Goal: Task Accomplishment & Management: Manage account settings

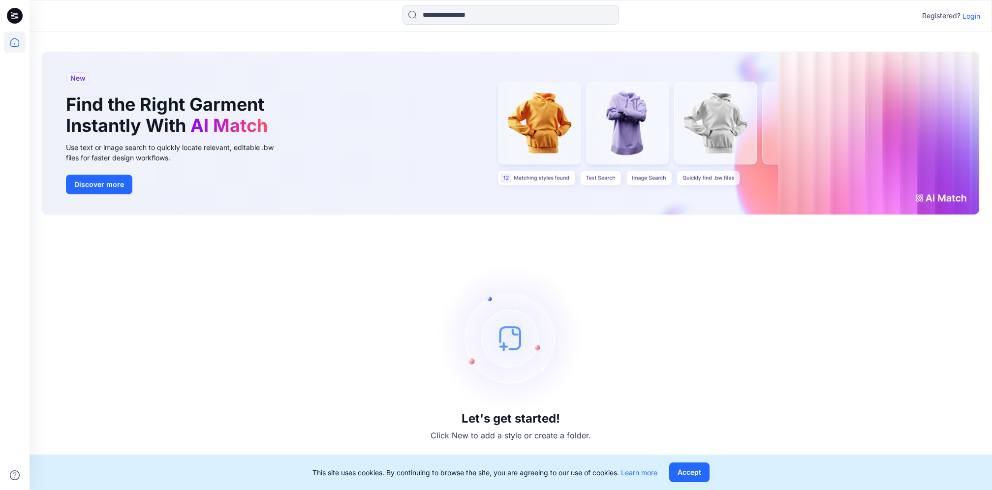
click at [977, 15] on p "Login" at bounding box center [971, 16] width 18 height 10
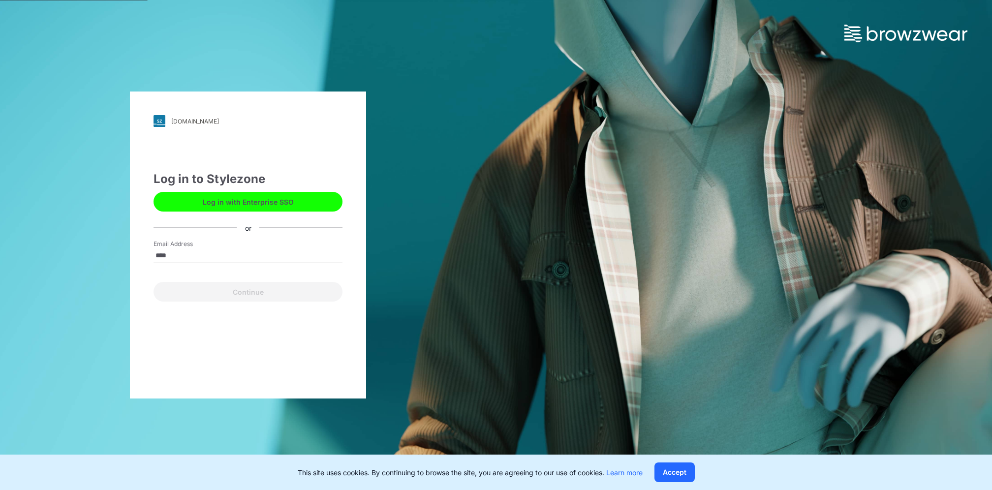
type input "**********"
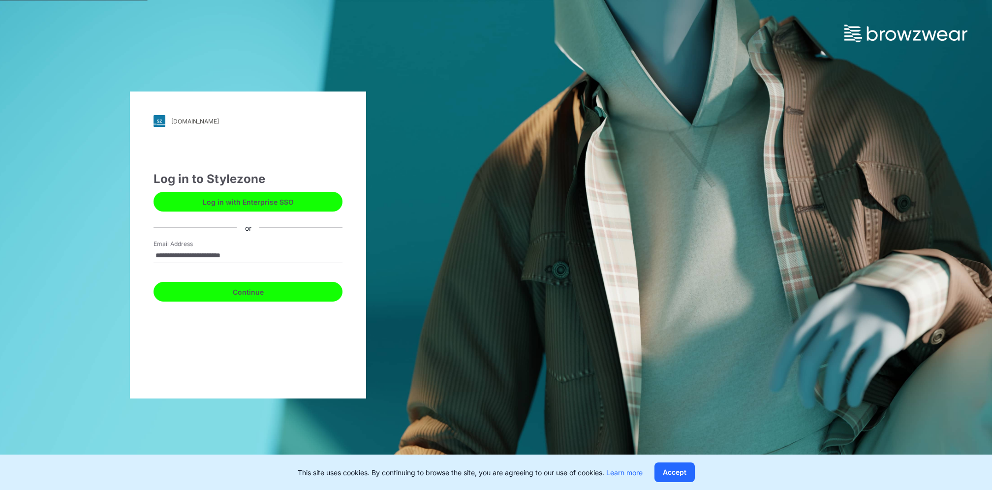
click at [249, 295] on button "Continue" at bounding box center [247, 292] width 189 height 20
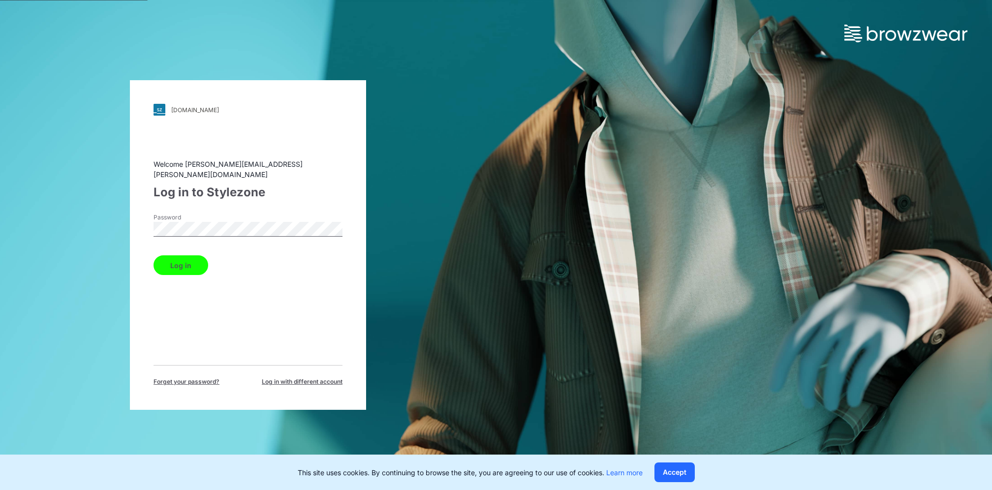
click at [153, 255] on button "Log in" at bounding box center [180, 265] width 55 height 20
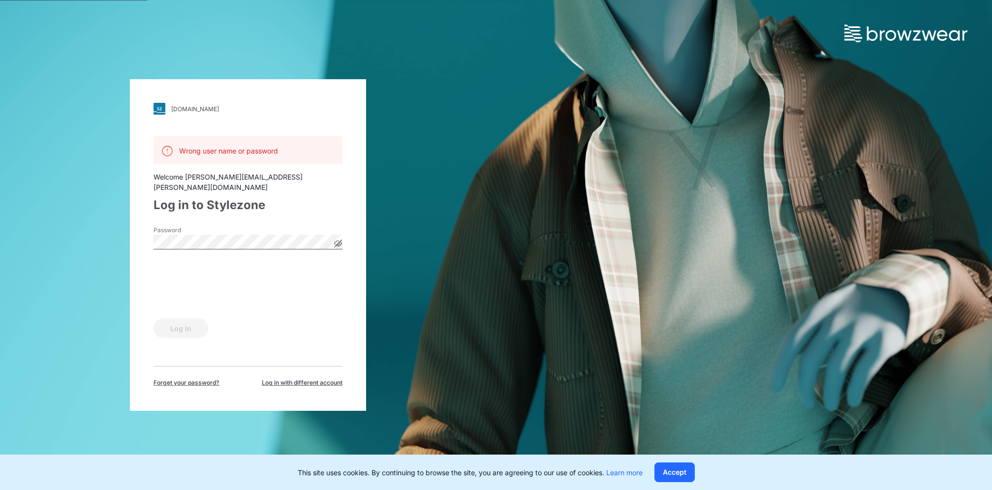
click at [29, 236] on div "[DOMAIN_NAME] Loading... Wrong user name or password Welcome [PERSON_NAME][EMAI…" at bounding box center [248, 245] width 496 height 490
click at [186, 324] on button "Log in" at bounding box center [180, 328] width 55 height 20
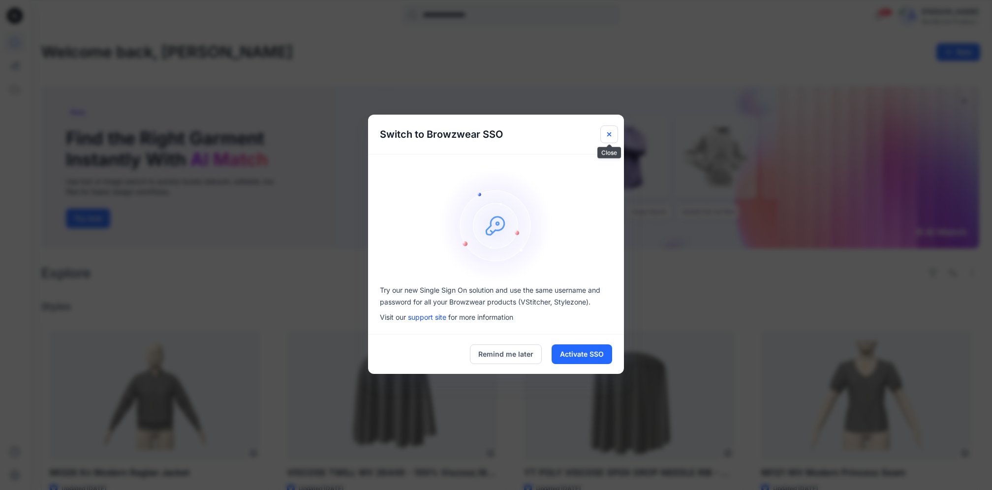
click at [605, 135] on button "Close" at bounding box center [609, 134] width 18 height 18
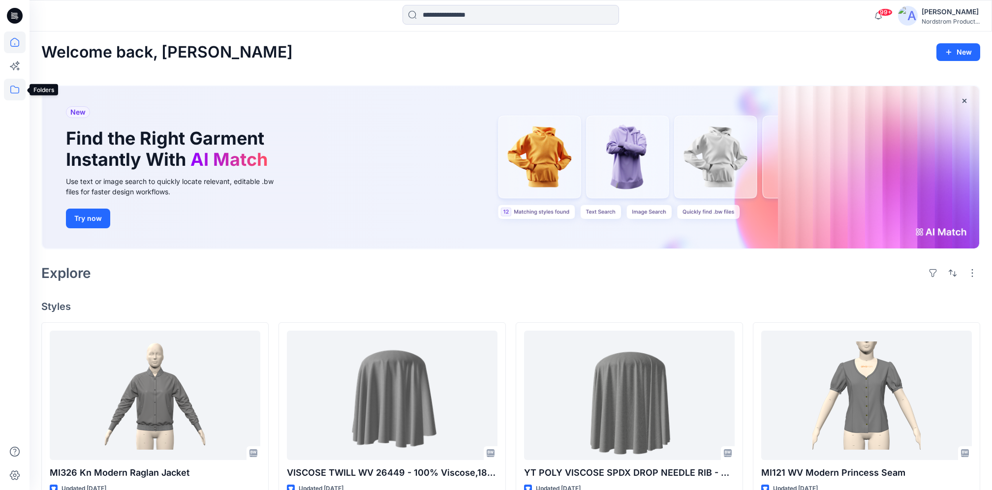
click at [13, 91] on icon at bounding box center [15, 90] width 22 height 22
